Goal: Information Seeking & Learning: Learn about a topic

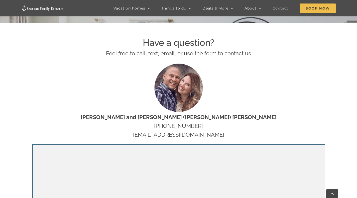
scroll to position [190, 0]
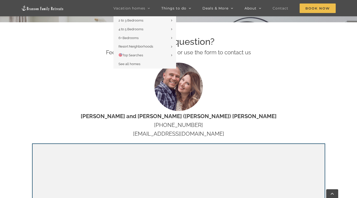
click at [145, 10] on span "Vacation homes" at bounding box center [130, 9] width 32 height 4
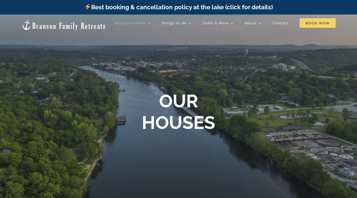
click at [327, 23] on span "Book Now" at bounding box center [318, 23] width 36 height 10
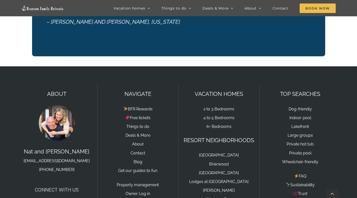
scroll to position [817, 0]
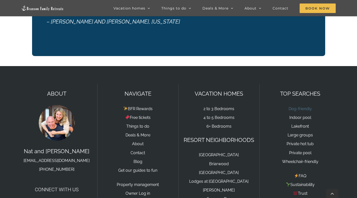
click at [295, 107] on link "Dog-friendly" at bounding box center [300, 109] width 23 height 5
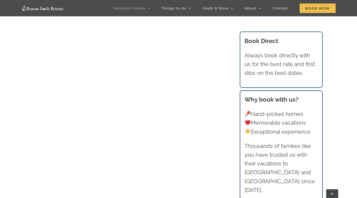
scroll to position [260, 0]
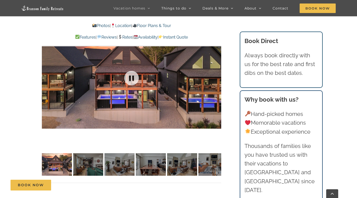
scroll to position [373, 0]
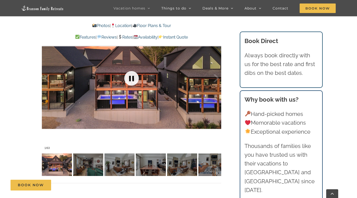
click at [130, 77] on link at bounding box center [132, 78] width 20 height 20
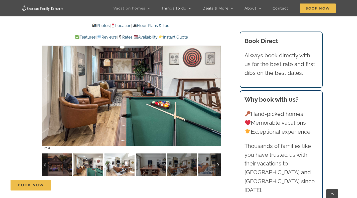
click at [124, 163] on img at bounding box center [120, 165] width 30 height 23
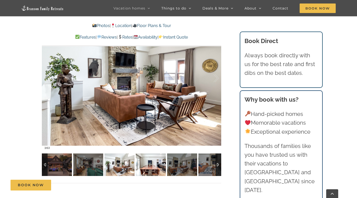
click at [147, 161] on img at bounding box center [151, 165] width 30 height 23
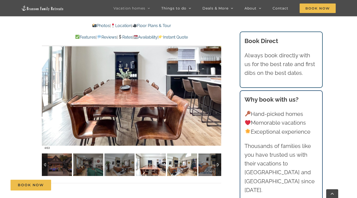
click at [175, 161] on img at bounding box center [182, 165] width 30 height 23
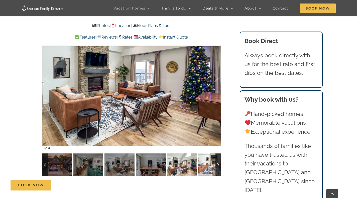
click at [209, 162] on img at bounding box center [214, 165] width 30 height 23
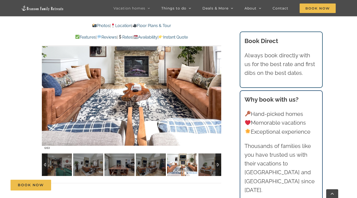
click at [220, 162] on div at bounding box center [219, 165] width 6 height 23
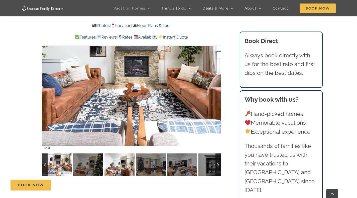
click at [105, 158] on img at bounding box center [120, 165] width 30 height 23
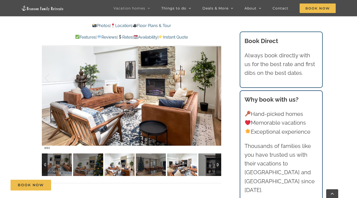
click at [172, 162] on img at bounding box center [182, 165] width 30 height 23
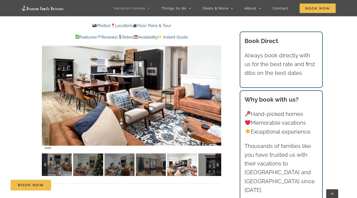
click at [219, 164] on div at bounding box center [219, 165] width 6 height 23
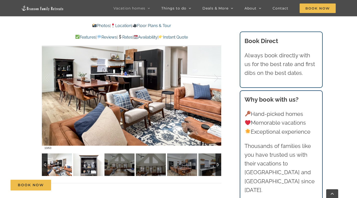
click at [75, 161] on img at bounding box center [88, 165] width 30 height 23
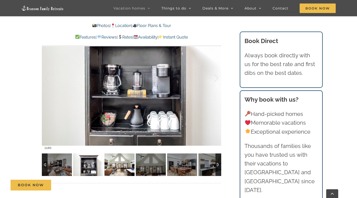
click at [114, 161] on img at bounding box center [120, 165] width 30 height 23
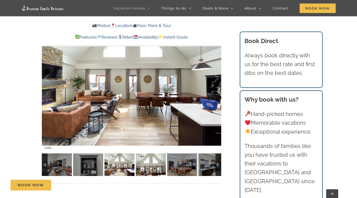
click at [158, 161] on img at bounding box center [151, 165] width 30 height 23
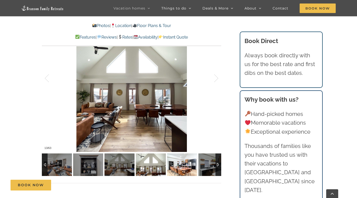
click at [186, 168] on img at bounding box center [182, 165] width 30 height 23
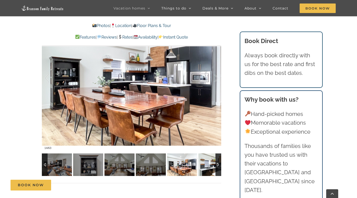
click at [205, 168] on img at bounding box center [214, 165] width 30 height 23
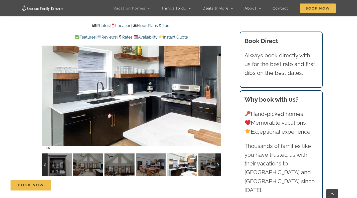
click at [219, 165] on div at bounding box center [219, 165] width 6 height 23
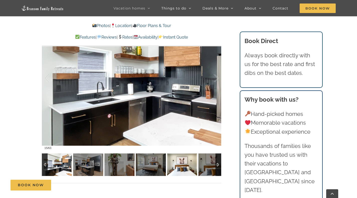
click at [170, 167] on img at bounding box center [182, 165] width 30 height 23
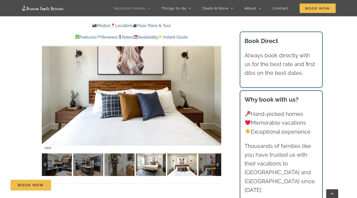
click at [148, 166] on img at bounding box center [151, 165] width 30 height 23
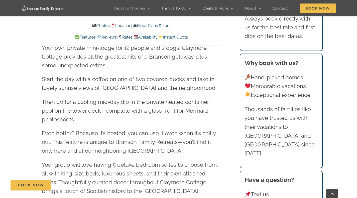
scroll to position [562, 0]
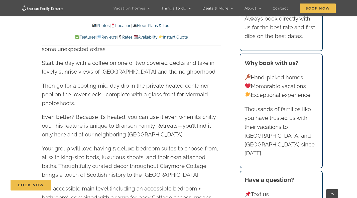
click at [125, 26] on link "Location" at bounding box center [121, 25] width 21 height 5
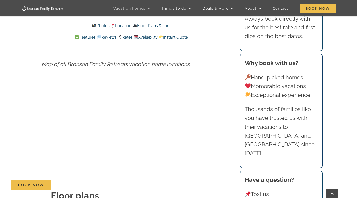
scroll to position [1773, 0]
click at [124, 37] on link "Rates" at bounding box center [125, 37] width 15 height 5
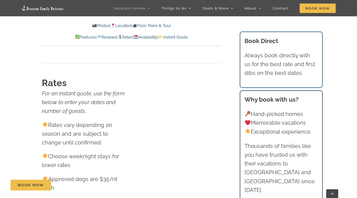
scroll to position [3183, 0]
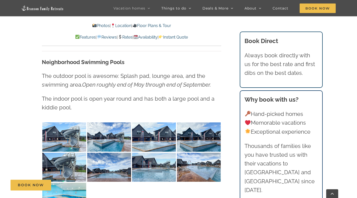
scroll to position [562, 0]
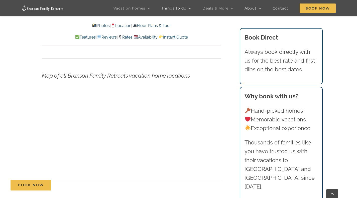
scroll to position [1589, 0]
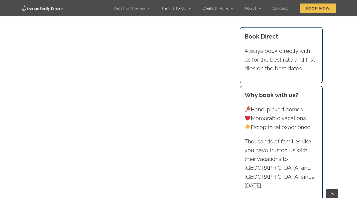
scroll to position [223, 0]
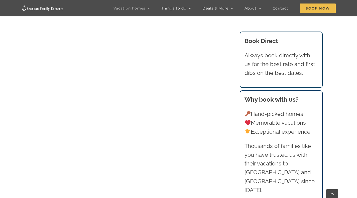
scroll to position [321, 0]
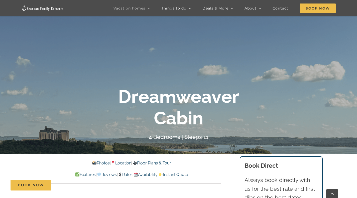
scroll to position [58, 0]
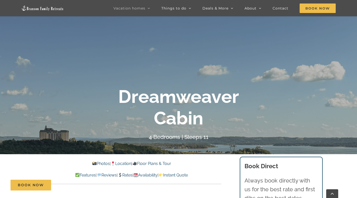
click at [165, 164] on link "Floor Plans & Tour" at bounding box center [151, 163] width 39 height 5
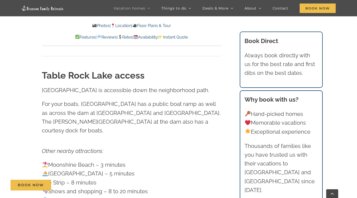
scroll to position [1226, 0]
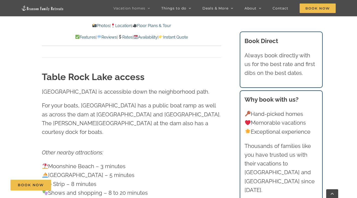
click at [97, 27] on link "Photos" at bounding box center [101, 25] width 18 height 5
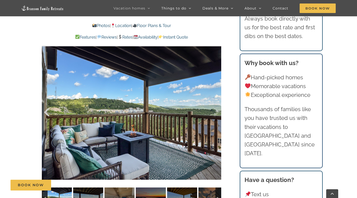
scroll to position [355, 0]
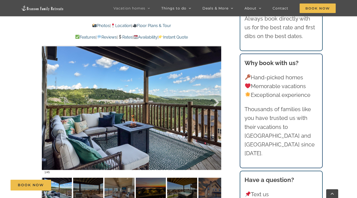
click at [215, 94] on div at bounding box center [211, 102] width 16 height 31
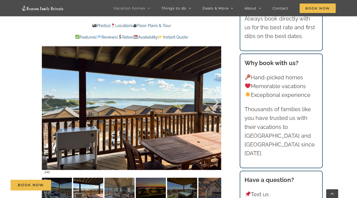
click at [215, 94] on div at bounding box center [211, 102] width 16 height 31
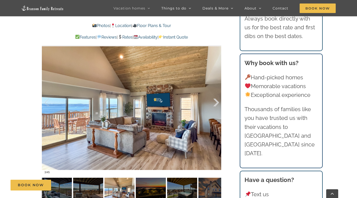
click at [215, 94] on div at bounding box center [211, 102] width 16 height 31
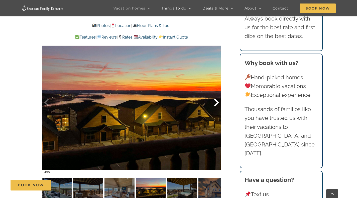
click at [215, 94] on div at bounding box center [211, 102] width 16 height 31
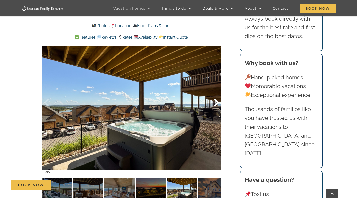
click at [215, 94] on div at bounding box center [211, 102] width 16 height 31
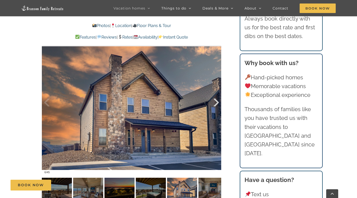
click at [215, 94] on div at bounding box center [211, 102] width 16 height 31
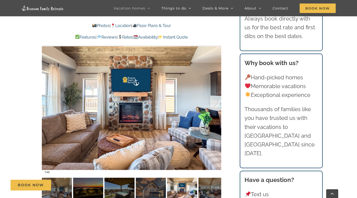
click at [215, 94] on div at bounding box center [211, 102] width 16 height 31
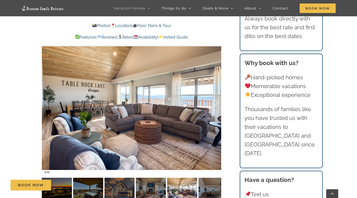
click at [215, 94] on div at bounding box center [211, 102] width 16 height 31
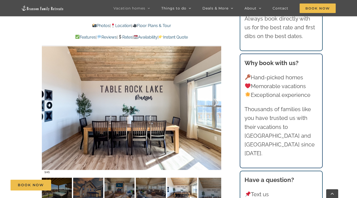
click at [215, 94] on div at bounding box center [211, 102] width 16 height 31
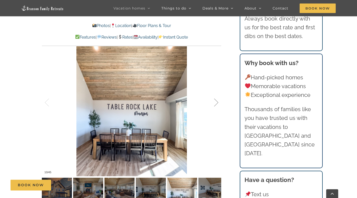
click at [215, 94] on div at bounding box center [211, 102] width 16 height 31
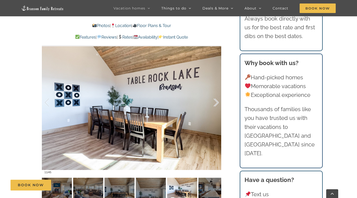
click at [215, 94] on div at bounding box center [211, 102] width 16 height 31
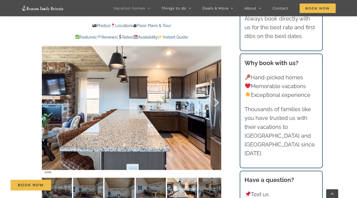
click at [215, 94] on div at bounding box center [211, 102] width 16 height 31
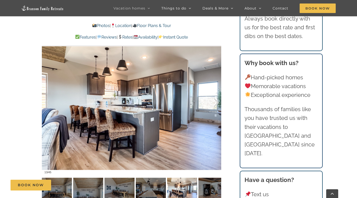
click at [215, 94] on div at bounding box center [211, 102] width 16 height 31
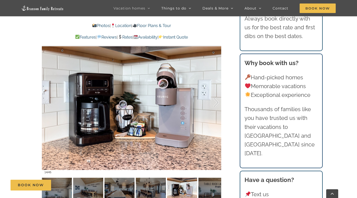
click at [215, 94] on div at bounding box center [211, 102] width 16 height 31
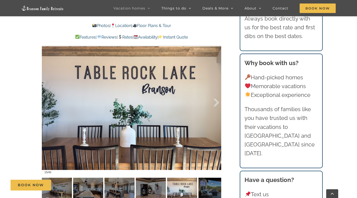
click at [215, 94] on div at bounding box center [211, 102] width 16 height 31
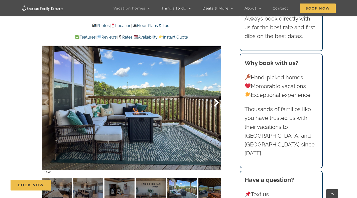
click at [215, 94] on div at bounding box center [211, 102] width 16 height 31
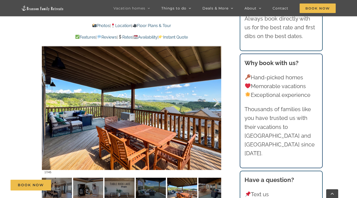
click at [215, 94] on div at bounding box center [211, 102] width 16 height 31
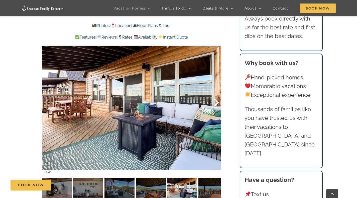
click at [215, 94] on div at bounding box center [211, 102] width 16 height 31
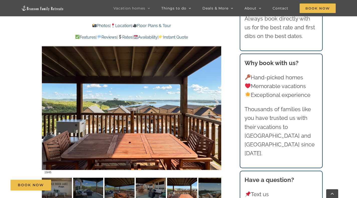
click at [215, 94] on div at bounding box center [211, 102] width 16 height 31
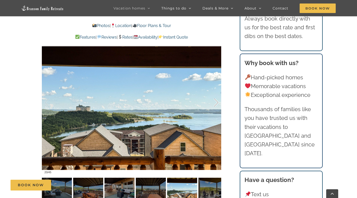
click at [215, 94] on div at bounding box center [211, 102] width 16 height 31
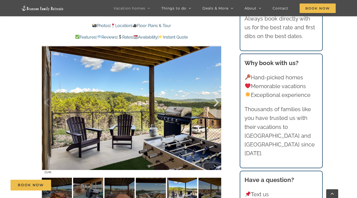
click at [215, 94] on div at bounding box center [211, 102] width 16 height 31
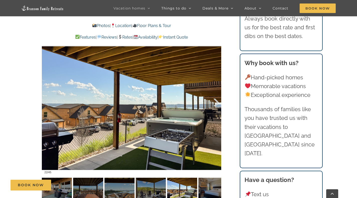
click at [215, 94] on div at bounding box center [211, 102] width 16 height 31
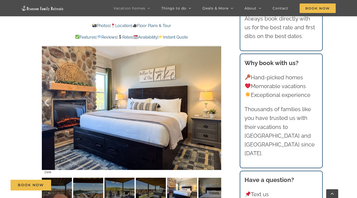
click at [47, 91] on div at bounding box center [52, 102] width 16 height 31
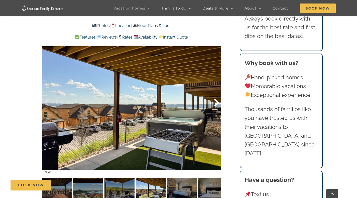
click at [217, 94] on div at bounding box center [211, 102] width 16 height 31
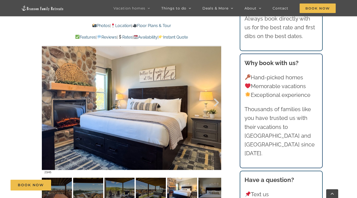
click at [217, 94] on div at bounding box center [211, 102] width 16 height 31
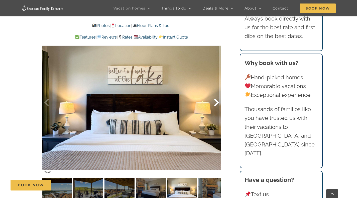
click at [217, 94] on div at bounding box center [211, 102] width 16 height 31
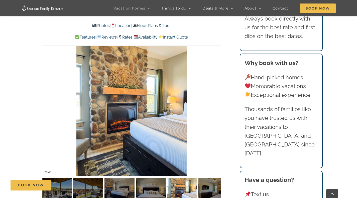
click at [217, 94] on div at bounding box center [211, 102] width 16 height 31
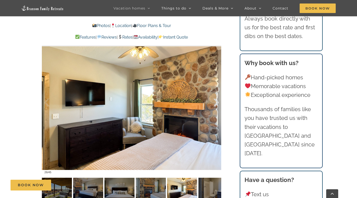
click at [217, 94] on div at bounding box center [211, 102] width 16 height 31
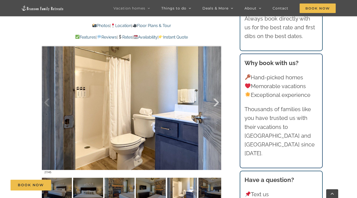
click at [217, 94] on div at bounding box center [211, 102] width 16 height 31
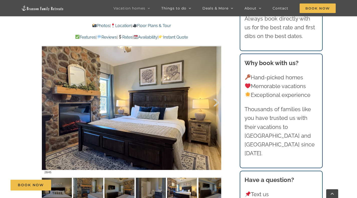
click at [217, 94] on div at bounding box center [211, 102] width 16 height 31
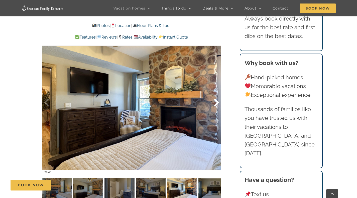
click at [217, 94] on div at bounding box center [211, 102] width 16 height 31
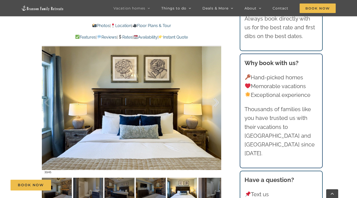
click at [217, 94] on div at bounding box center [211, 102] width 16 height 31
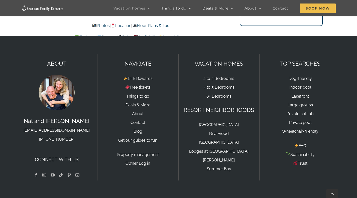
scroll to position [3565, 0]
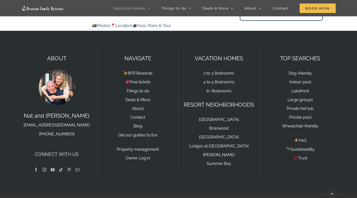
drag, startPoint x: 20, startPoint y: 115, endPoint x: 90, endPoint y: 114, distance: 69.4
click at [90, 114] on div "ABOUT [PERSON_NAME] and [PERSON_NAME] [EMAIL_ADDRESS][DOMAIN_NAME] [PHONE_NUMBE…" at bounding box center [56, 112] width 81 height 127
copy link "[EMAIL_ADDRESS][DOMAIN_NAME]"
click at [104, 54] on p "NAVIGATE" at bounding box center [138, 58] width 71 height 9
click at [41, 8] on img at bounding box center [42, 8] width 43 height 6
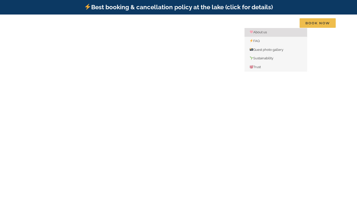
click at [259, 33] on span "About us" at bounding box center [258, 32] width 17 height 4
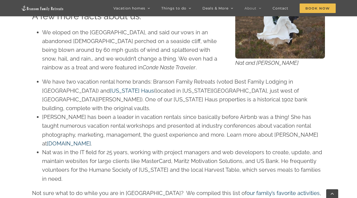
scroll to position [307, 0]
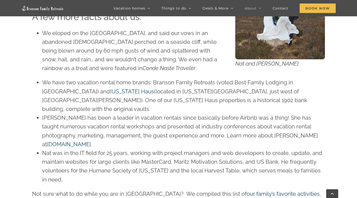
click at [110, 92] on span "[US_STATE] Haus" at bounding box center [132, 91] width 44 height 7
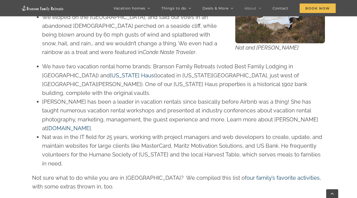
scroll to position [324, 0]
click at [91, 125] on span "[DOMAIN_NAME]" at bounding box center [69, 128] width 44 height 7
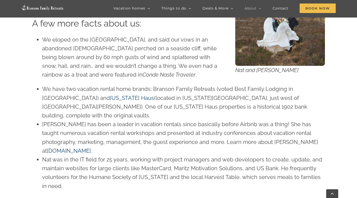
scroll to position [324, 0]
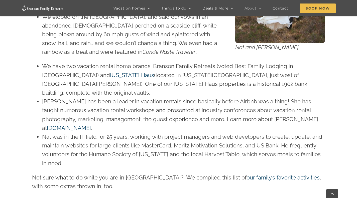
click at [72, 98] on span "[PERSON_NAME] has been a leader in vacation rentals since basically before Airb…" at bounding box center [180, 114] width 276 height 33
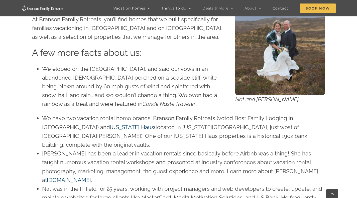
scroll to position [272, 0]
click at [91, 177] on span "tyannmarcink.com" at bounding box center [69, 180] width 44 height 7
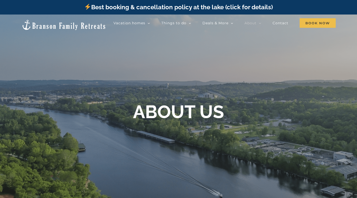
click at [269, 37] on div at bounding box center [178, 114] width 357 height 198
click at [276, 23] on span "Contact" at bounding box center [281, 23] width 16 height 4
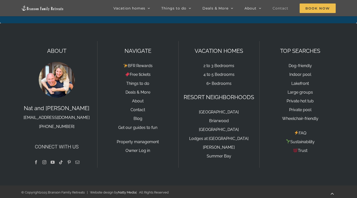
scroll to position [711, 0]
